Goal: Information Seeking & Learning: Learn about a topic

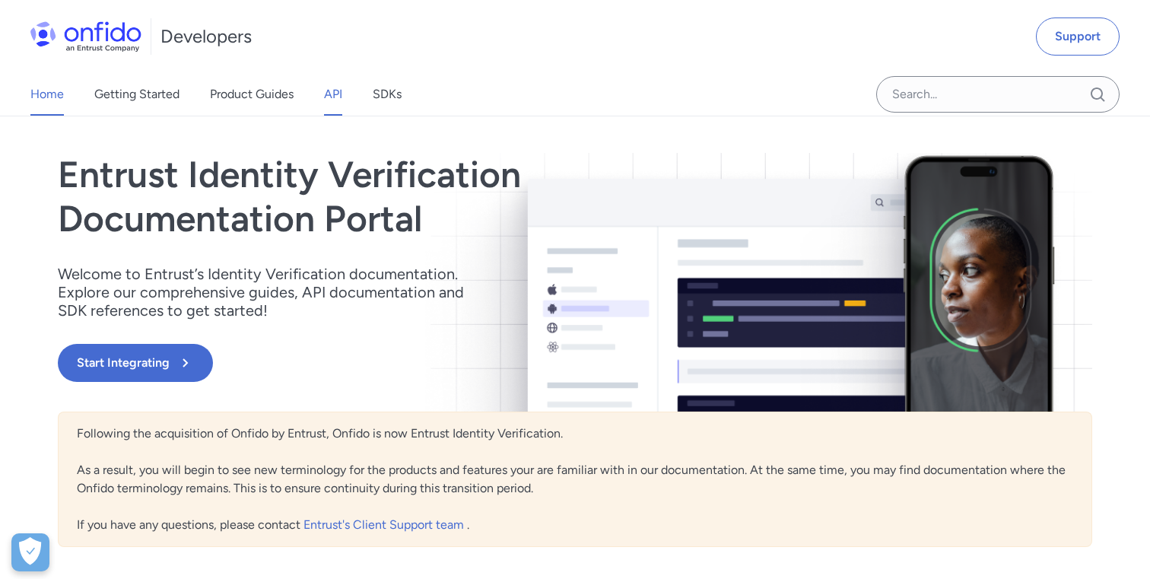
click at [342, 97] on link "API" at bounding box center [333, 94] width 18 height 43
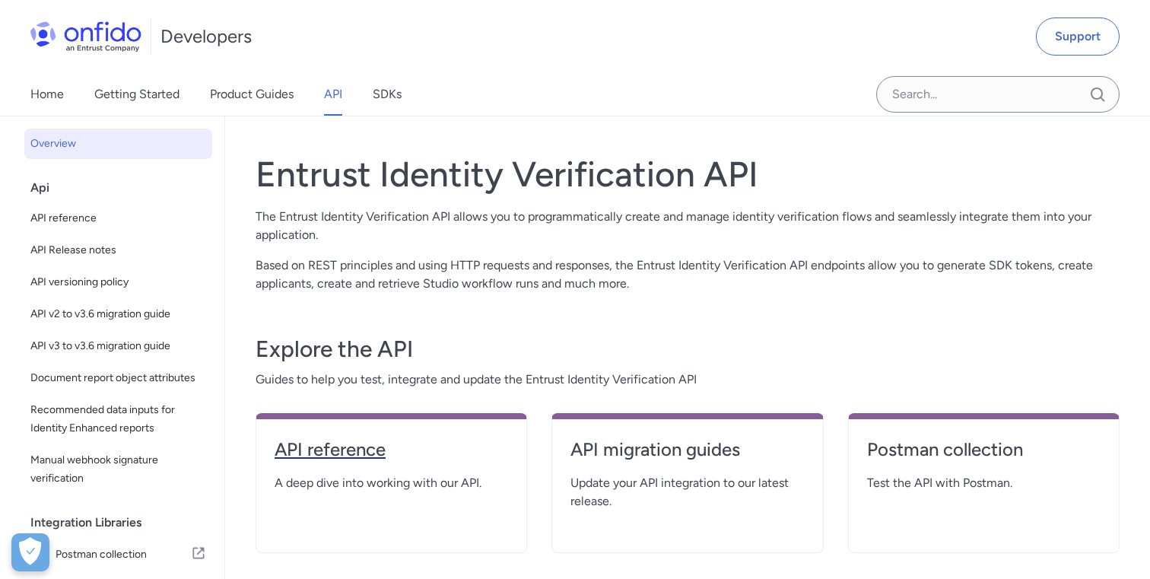
click at [375, 445] on h4 "API reference" at bounding box center [390, 449] width 233 height 24
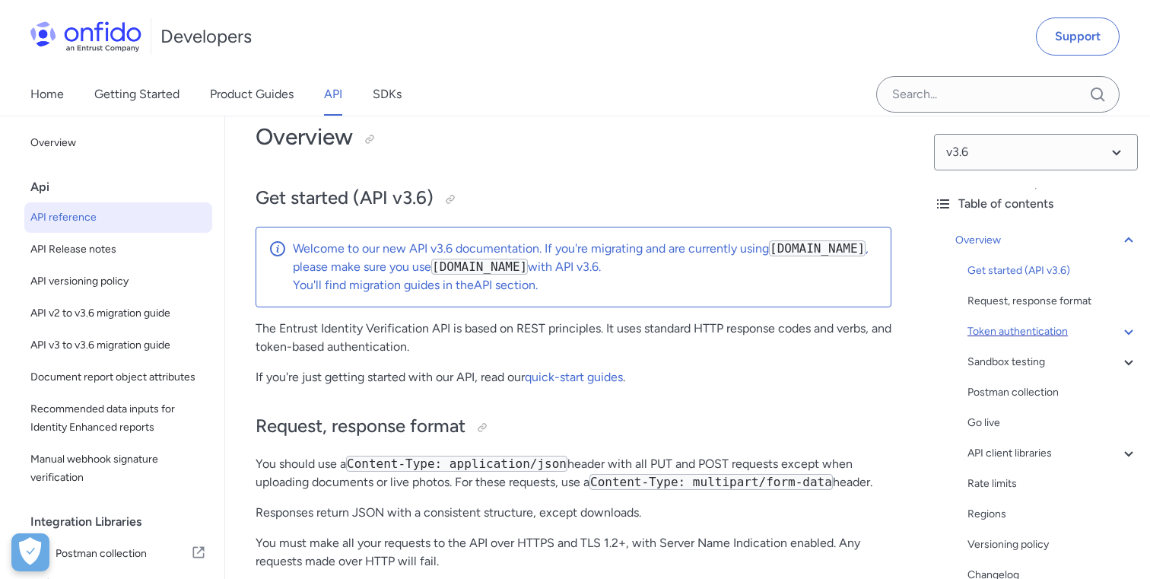
click at [1022, 326] on div "Token authentication" at bounding box center [1052, 331] width 170 height 18
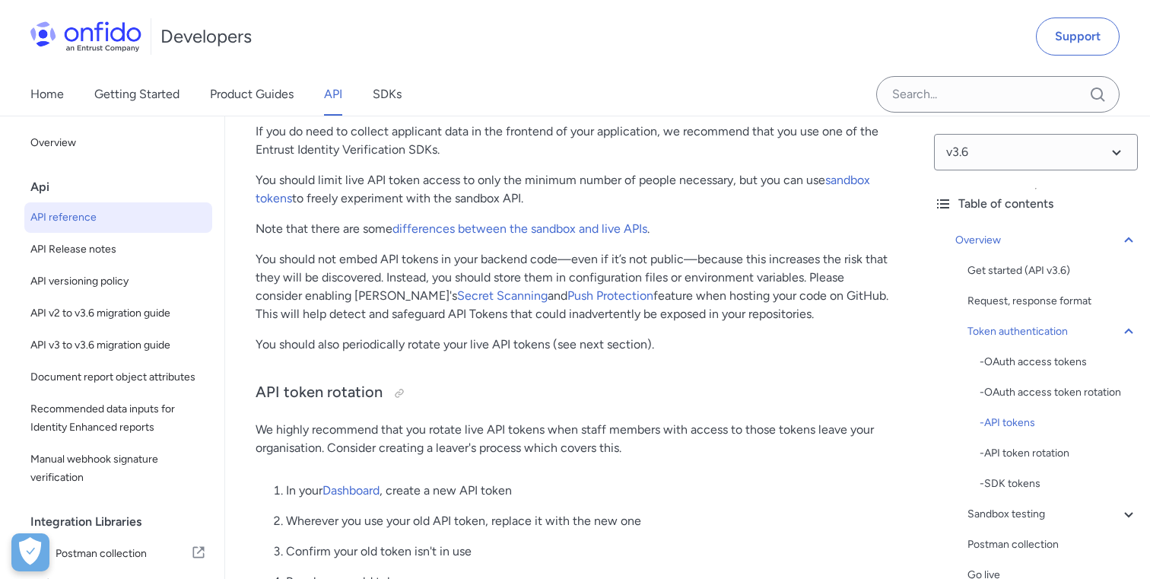
scroll to position [1435, 0]
click at [1007, 484] on div "- SDK tokens" at bounding box center [1058, 483] width 158 height 18
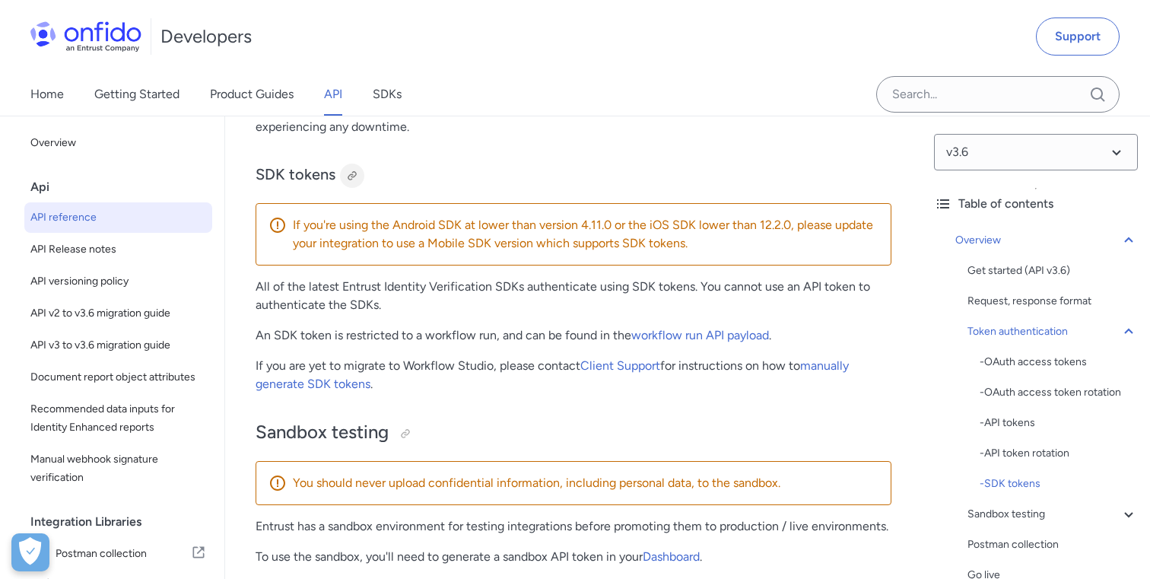
click at [354, 179] on div at bounding box center [352, 176] width 12 height 12
click at [1128, 332] on icon at bounding box center [1128, 331] width 18 height 18
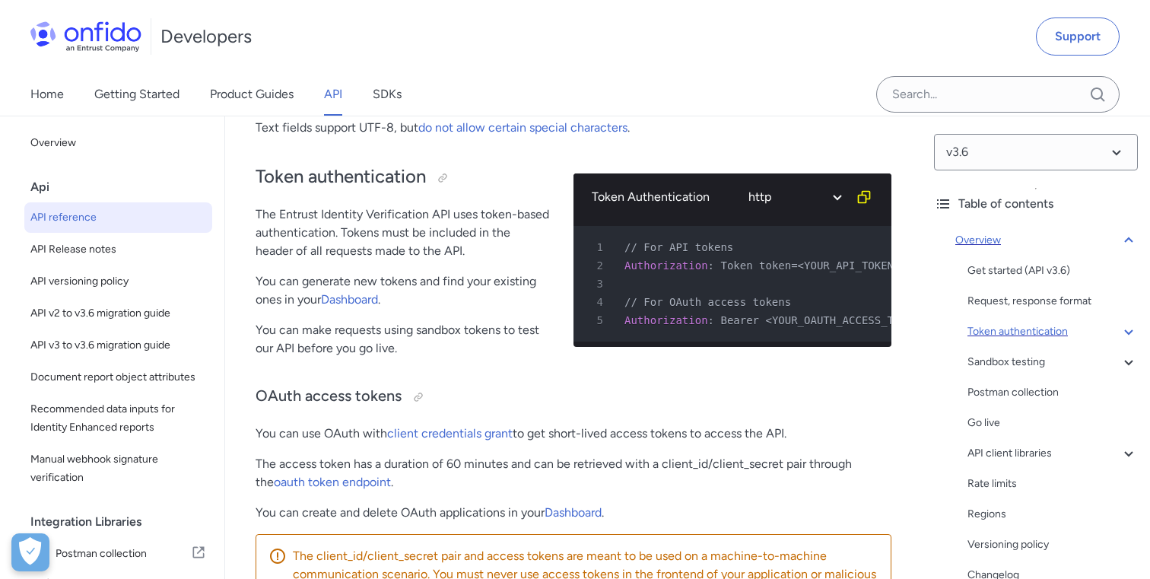
click at [1131, 241] on icon at bounding box center [1128, 239] width 8 height 5
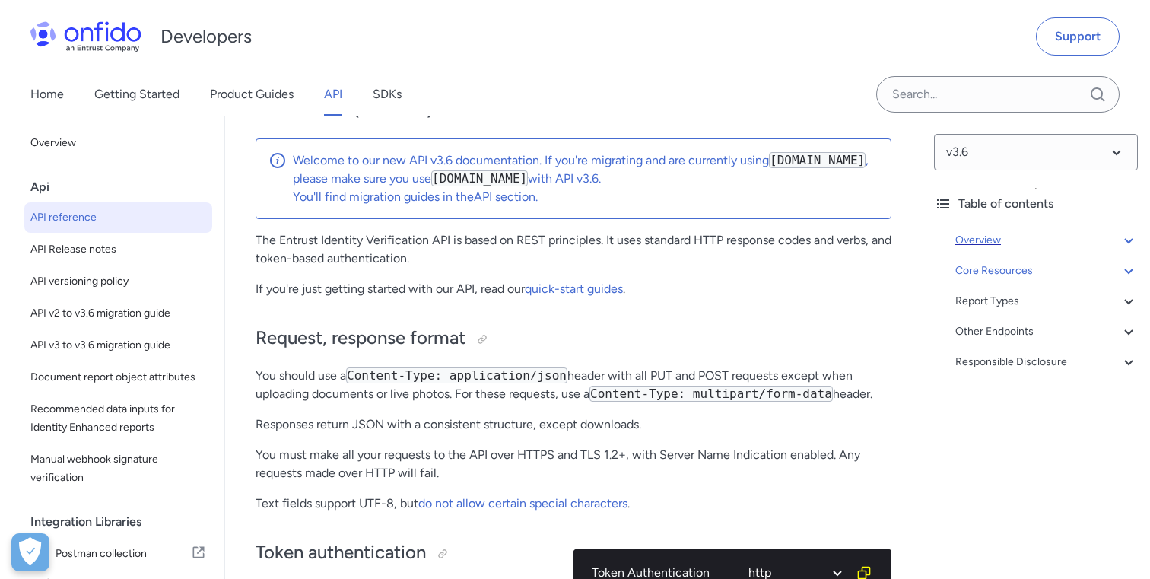
click at [1026, 272] on div "Core Resources" at bounding box center [1046, 271] width 182 height 18
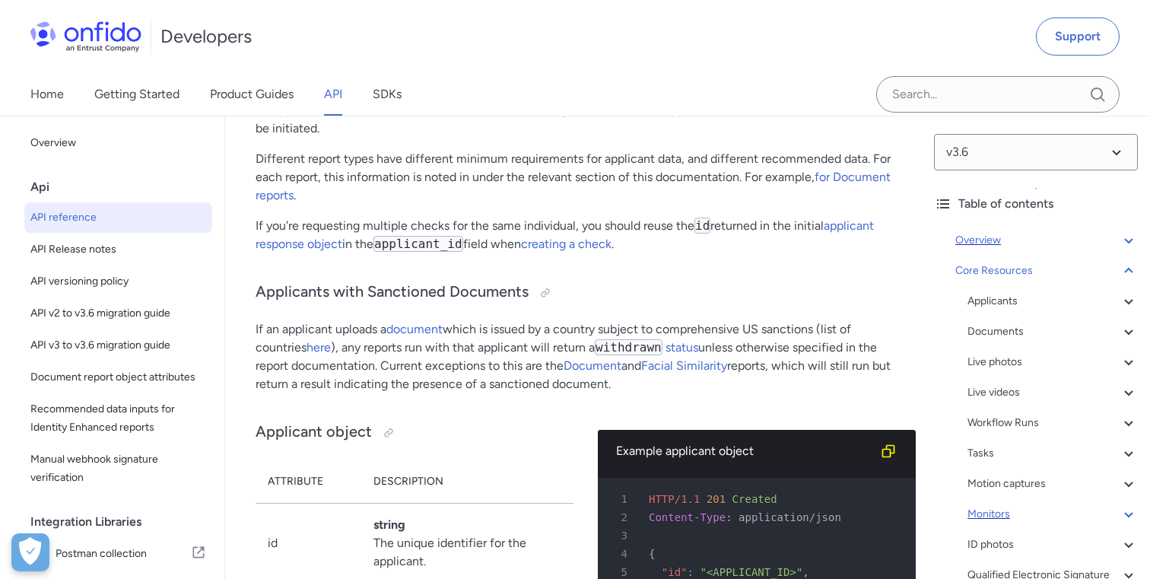
scroll to position [36, 0]
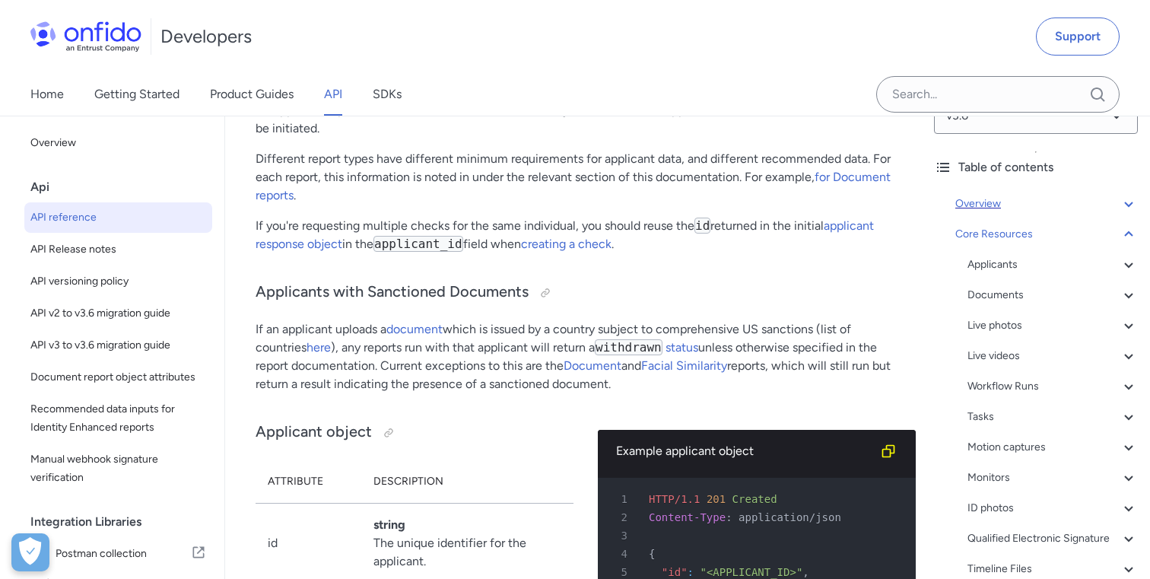
click at [991, 496] on div "Applicants - Applicants with Sanctioned Documents - Applicant object - ID numbe…" at bounding box center [1052, 431] width 170 height 353
click at [992, 506] on div "ID photos" at bounding box center [1052, 508] width 170 height 18
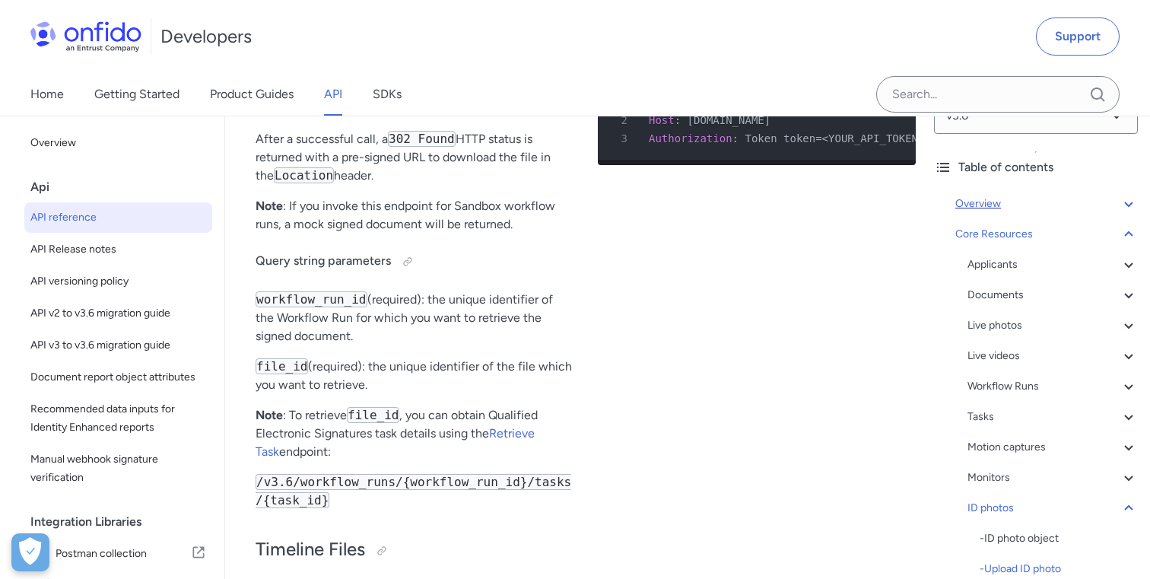
scroll to position [56523, 0]
